Goal: Information Seeking & Learning: Learn about a topic

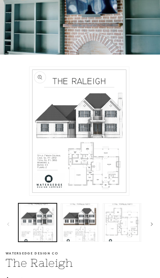
scroll to position [67, 0]
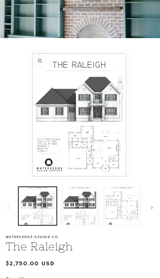
click at [126, 210] on button "Load image 3 in gallery view" at bounding box center [122, 206] width 39 height 39
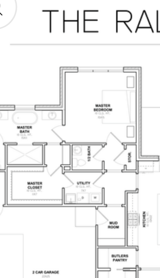
scroll to position [0, 300]
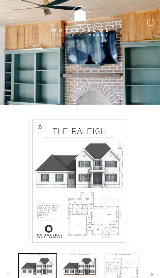
scroll to position [14, 0]
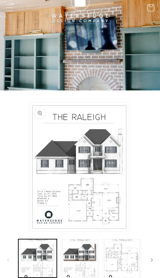
click at [115, 264] on button "Load image 3 in gallery view" at bounding box center [122, 258] width 39 height 39
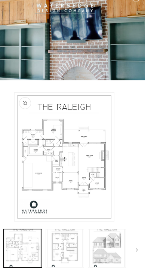
scroll to position [28, 0]
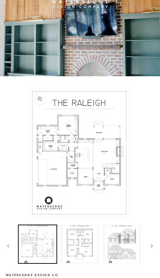
click at [76, 245] on button "Load image 4 in gallery view" at bounding box center [80, 244] width 39 height 39
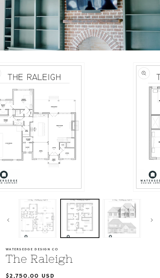
scroll to position [0, 447]
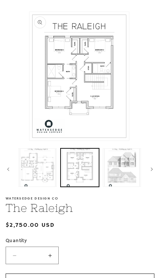
click at [76, 173] on button "Load image 4 in gallery view" at bounding box center [80, 168] width 39 height 39
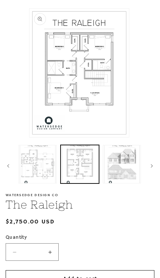
scroll to position [115, 0]
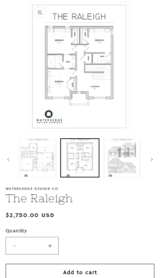
click at [69, 160] on button "Load image 4 in gallery view" at bounding box center [80, 158] width 39 height 39
click at [73, 168] on button "Load image 4 in gallery view" at bounding box center [80, 158] width 39 height 39
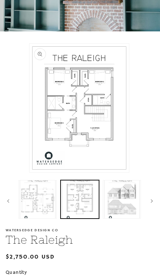
scroll to position [72, 0]
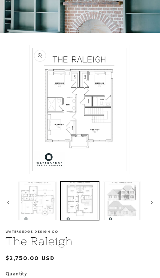
click at [30, 174] on button "Open media 4 in modal" at bounding box center [30, 174] width 0 height 0
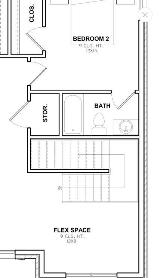
scroll to position [119, 199]
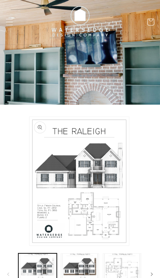
scroll to position [82, 0]
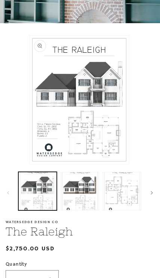
click at [30, 164] on button "Open media 1 in modal" at bounding box center [30, 164] width 0 height 0
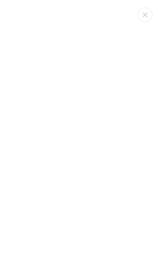
scroll to position [0, 126]
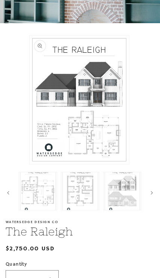
scroll to position [0, 85]
click at [82, 194] on button "Load image 4 in gallery view" at bounding box center [80, 191] width 39 height 39
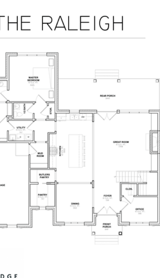
scroll to position [0, 298]
